Goal: Task Accomplishment & Management: Manage account settings

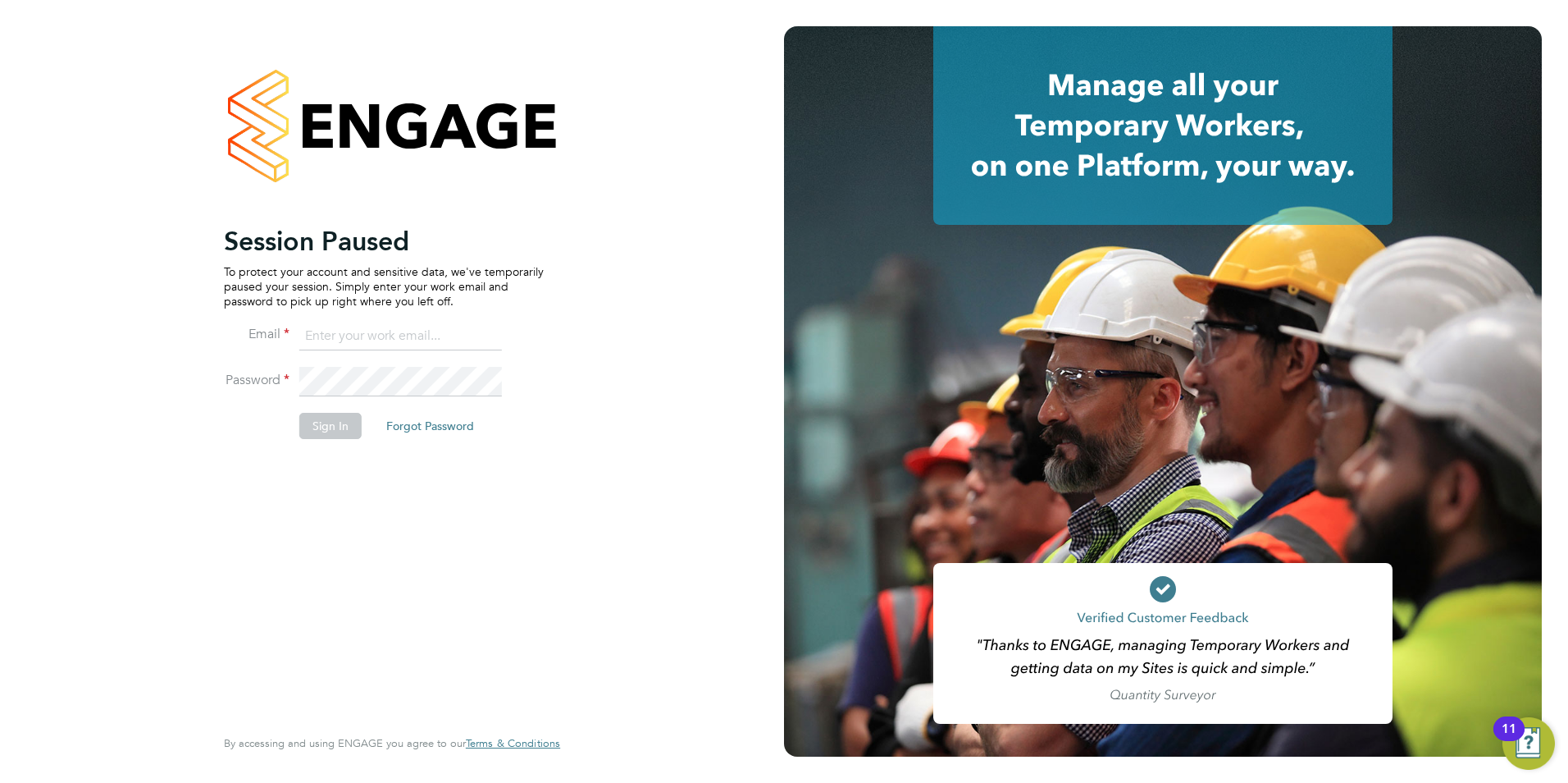
click at [442, 342] on input at bounding box center [401, 337] width 202 height 30
type input "daniel.gwynn@prsjobs.com"
click at [343, 431] on li "Sign In Forgot Password" at bounding box center [383, 434] width 320 height 43
click at [350, 425] on button "Sign In" at bounding box center [330, 426] width 62 height 26
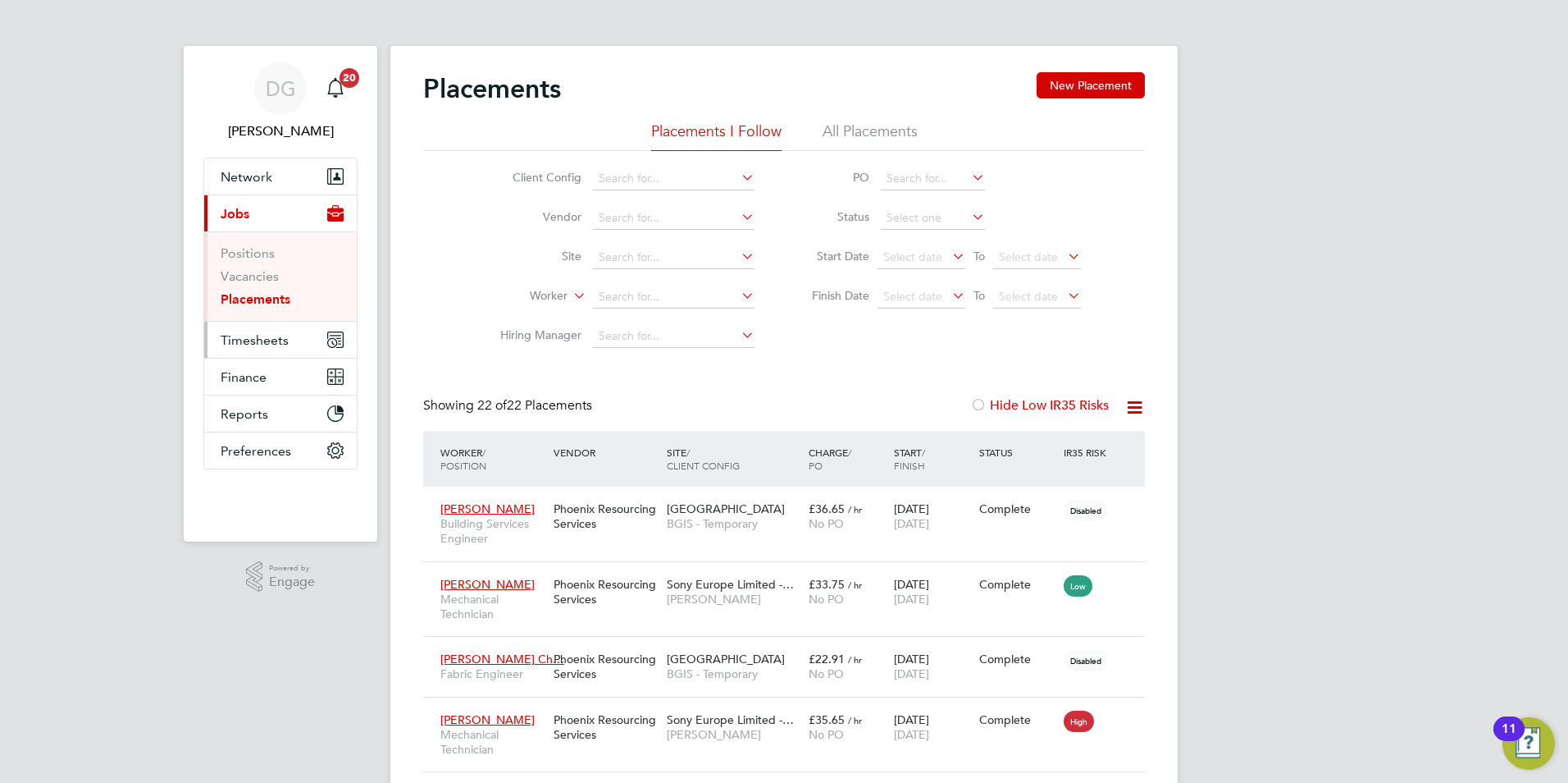
click at [287, 339] on span "Timesheets" at bounding box center [255, 340] width 68 height 16
click at [238, 334] on span "Timesheets" at bounding box center [255, 340] width 68 height 16
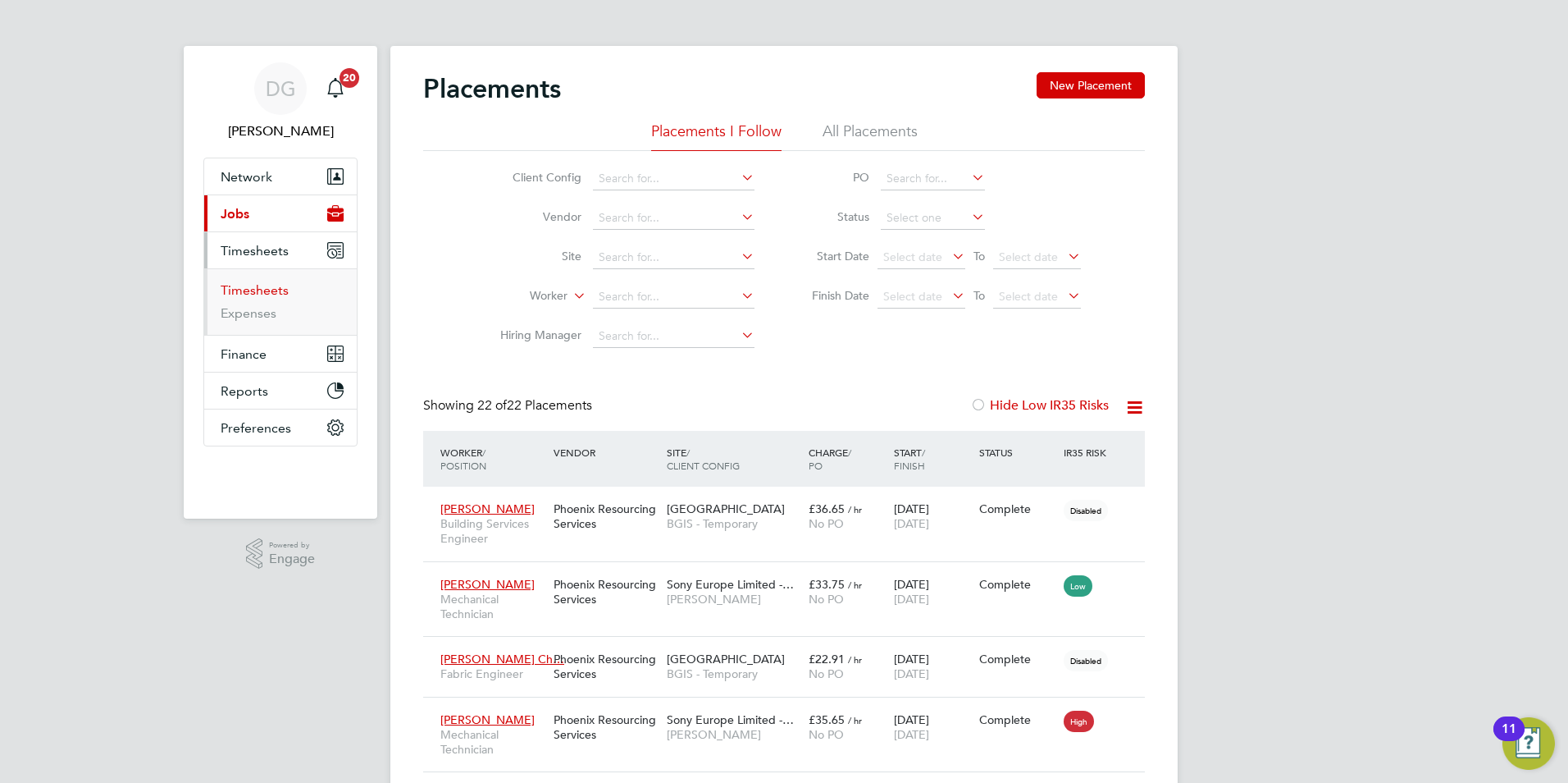
click at [262, 288] on link "Timesheets" at bounding box center [255, 290] width 68 height 16
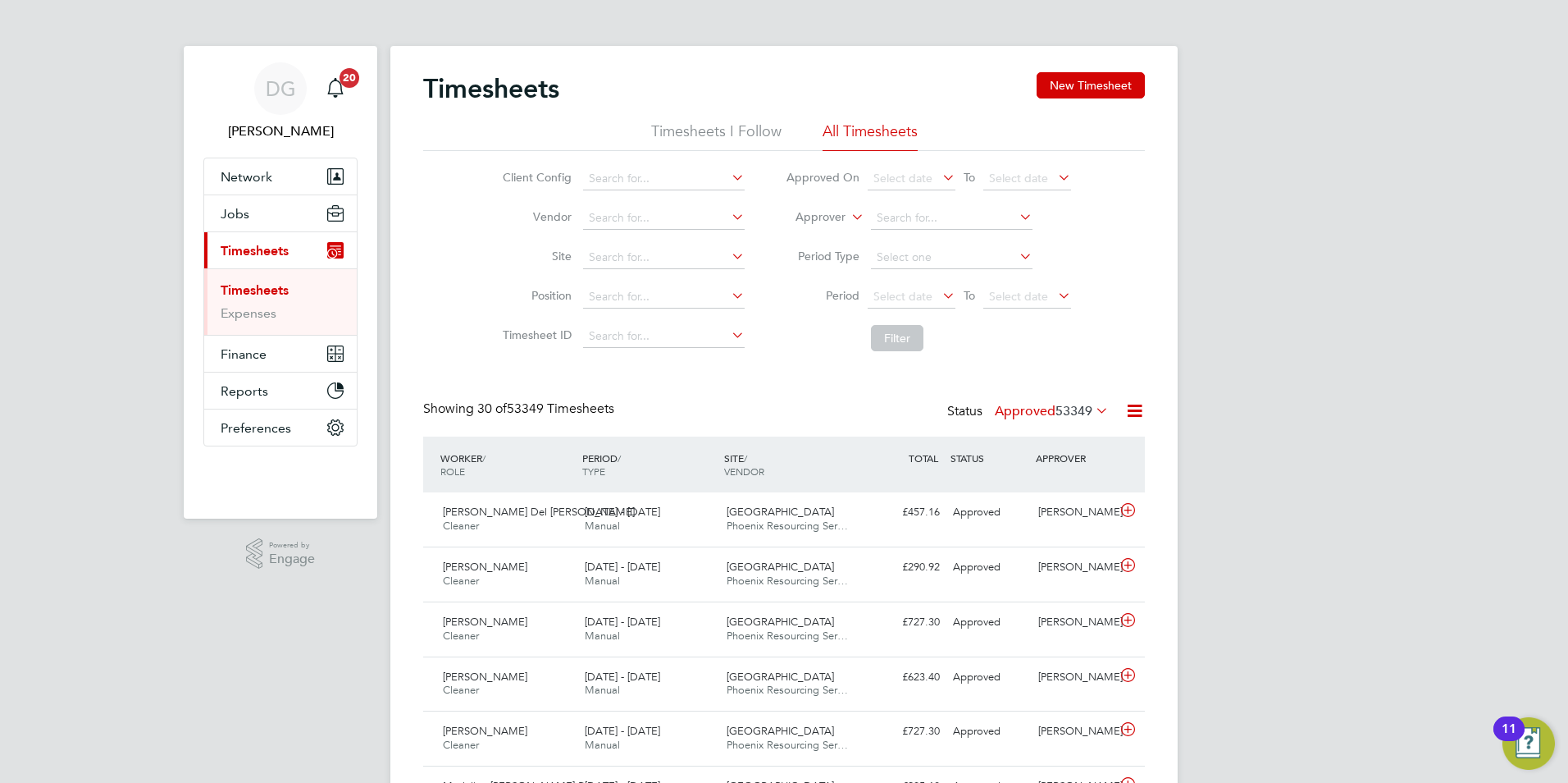
click at [713, 139] on li "Timesheets I Follow" at bounding box center [716, 136] width 131 height 30
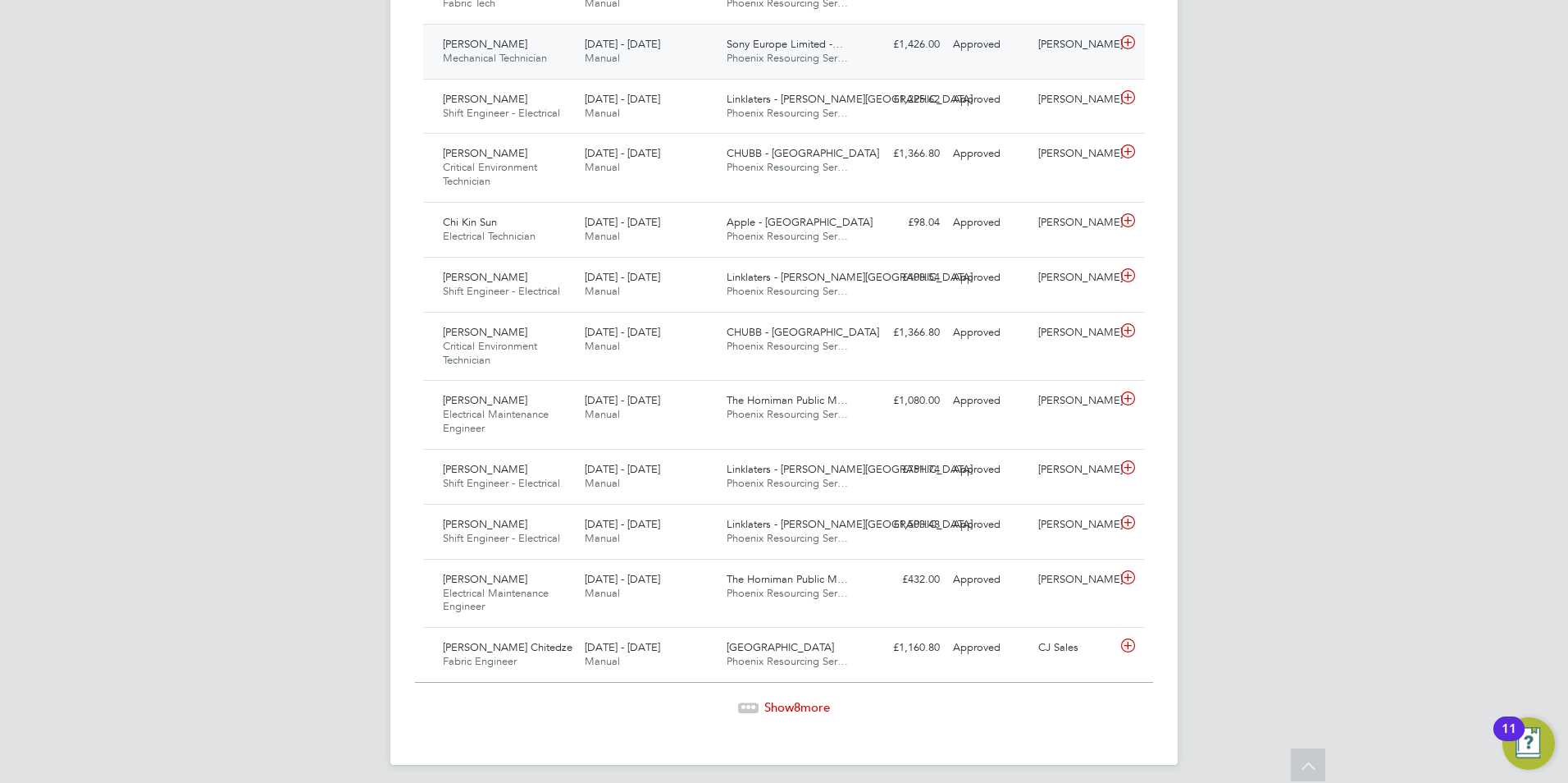
scroll to position [1531, 0]
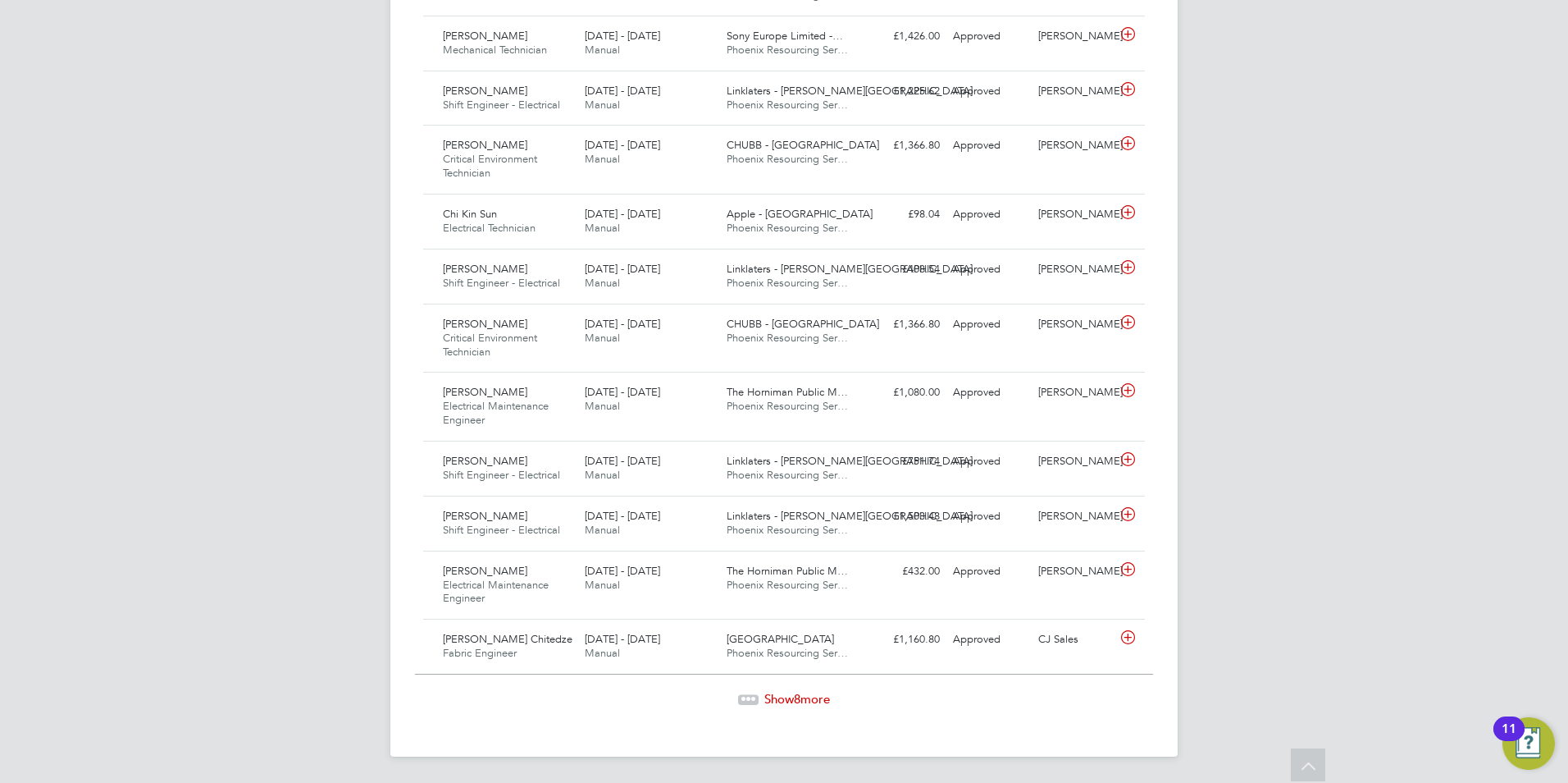
click at [778, 694] on span "Show 8 more" at bounding box center [797, 699] width 66 height 16
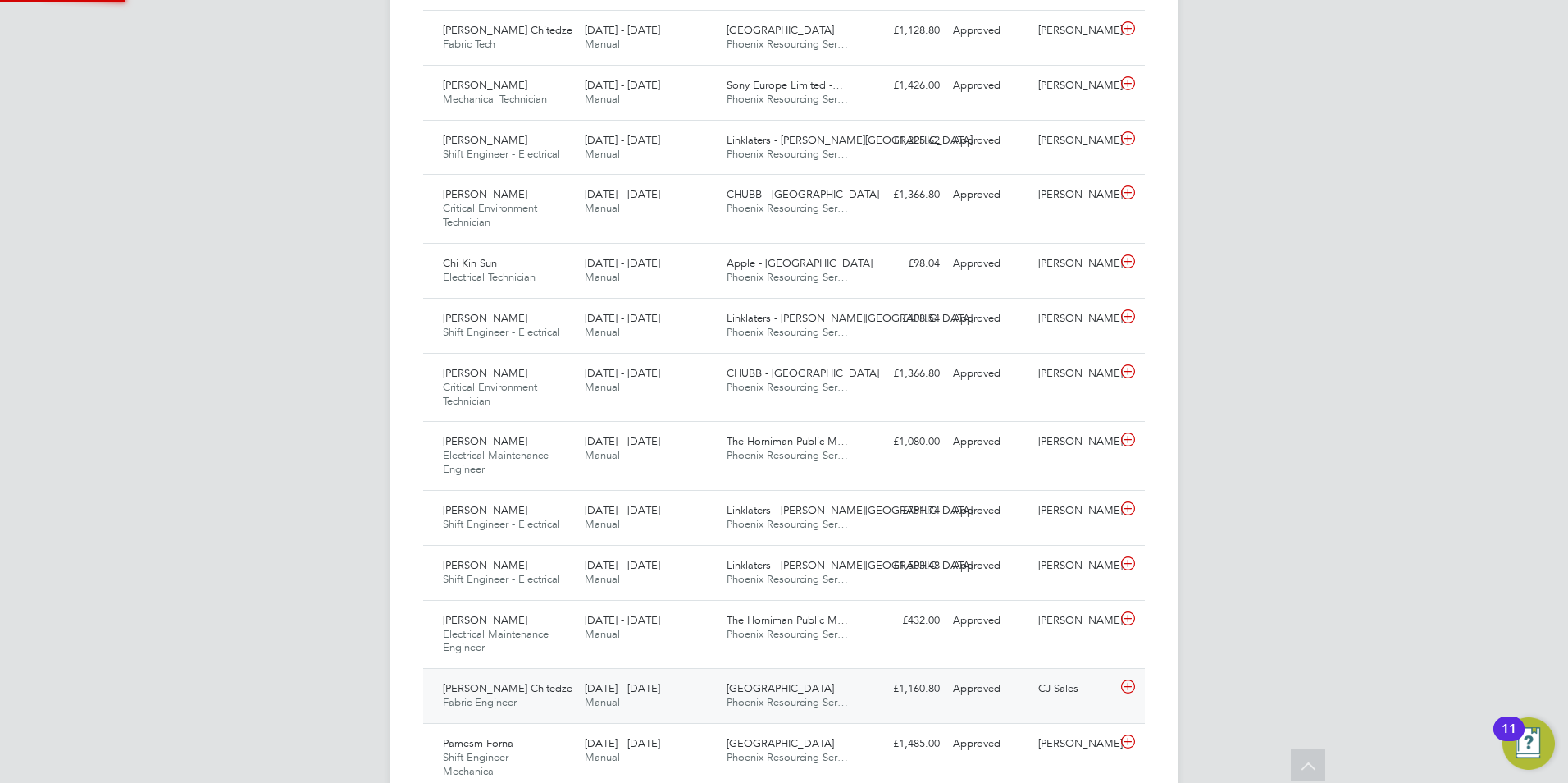
scroll to position [8, 8]
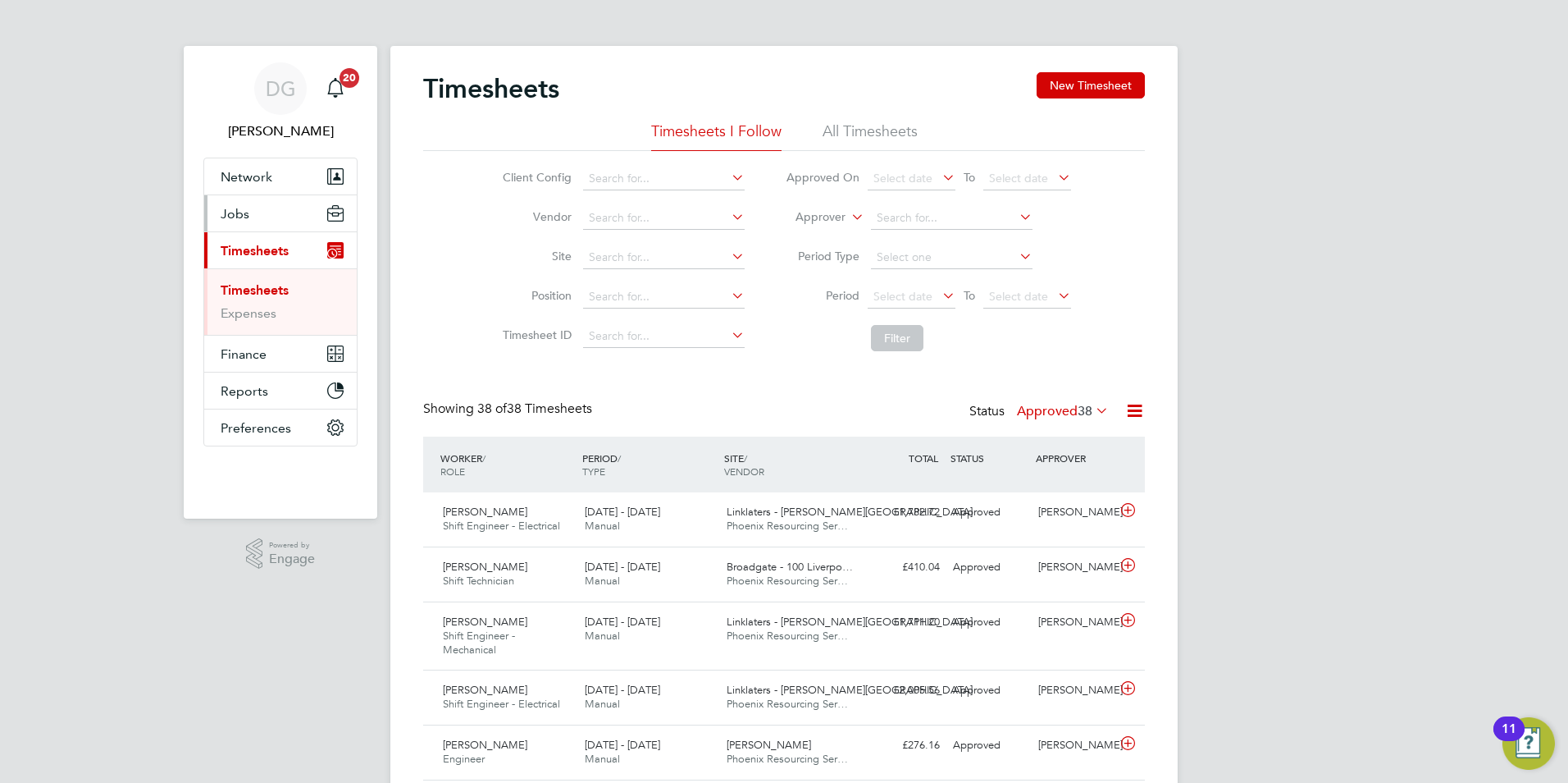
click at [238, 214] on span "Jobs" at bounding box center [235, 214] width 29 height 16
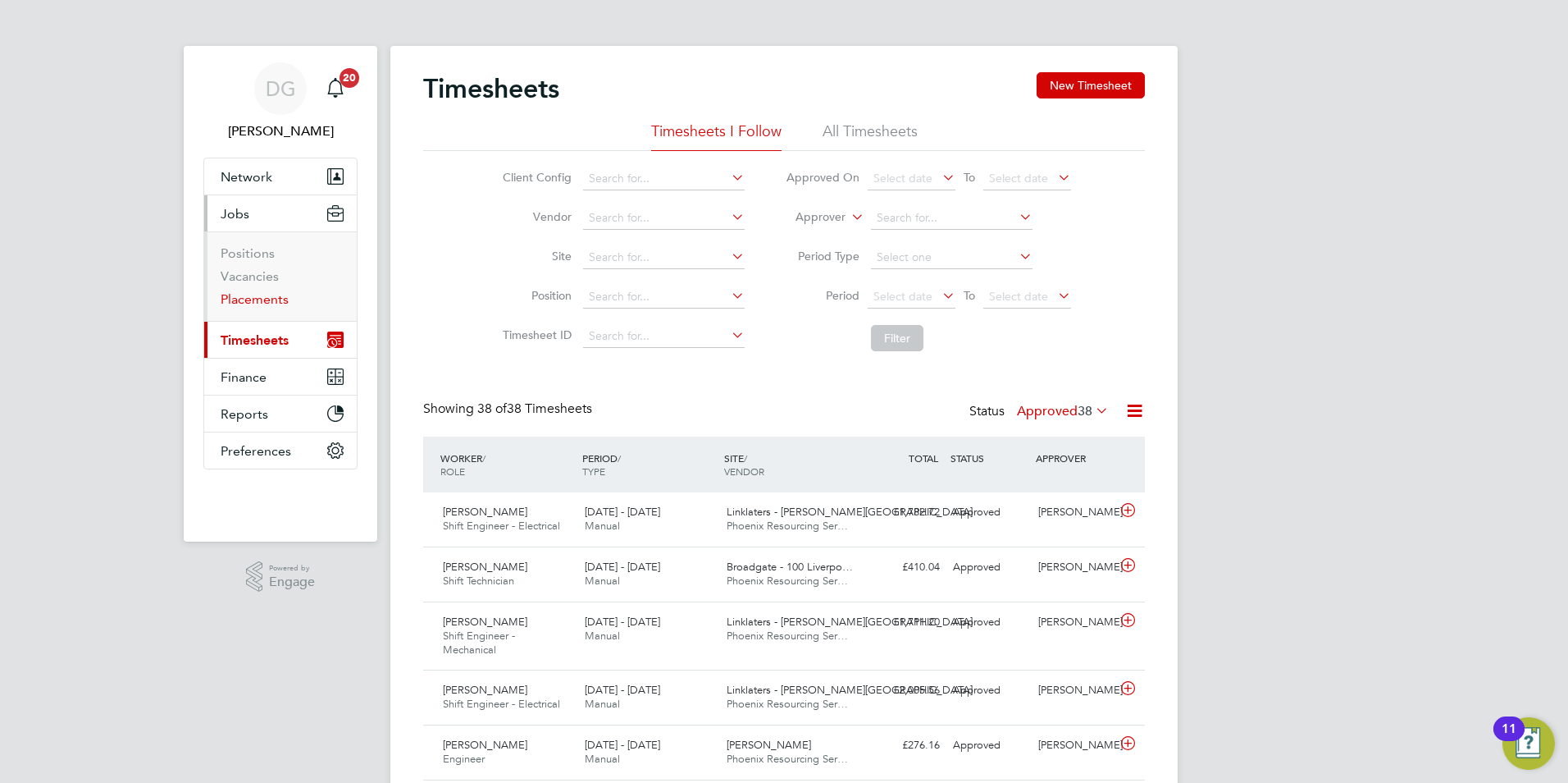
click at [259, 293] on link "Placements" at bounding box center [255, 299] width 68 height 16
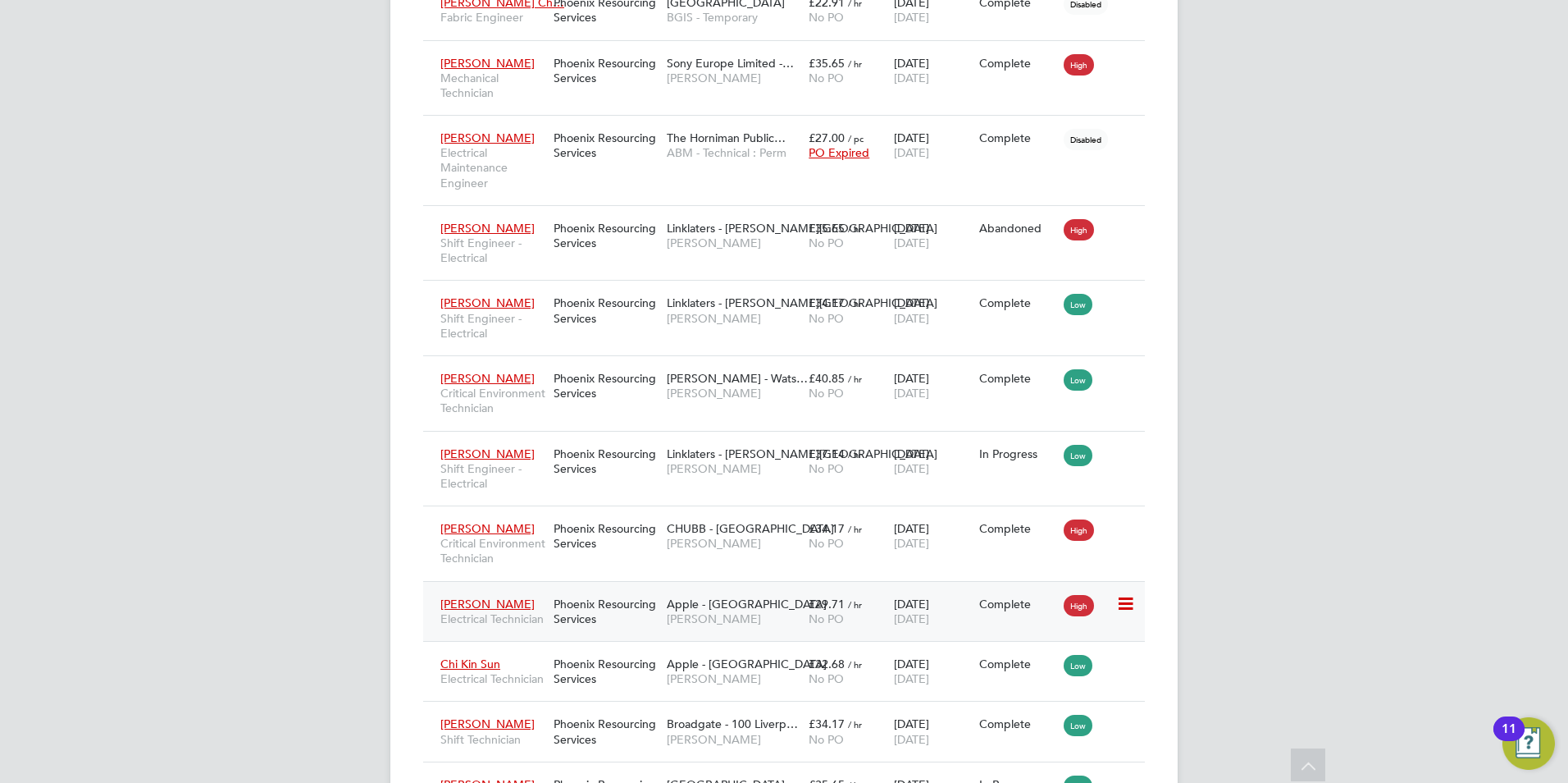
click at [557, 634] on div "Phoenix Resourcing Services" at bounding box center [606, 611] width 113 height 46
